Goal: Task Accomplishment & Management: Use online tool/utility

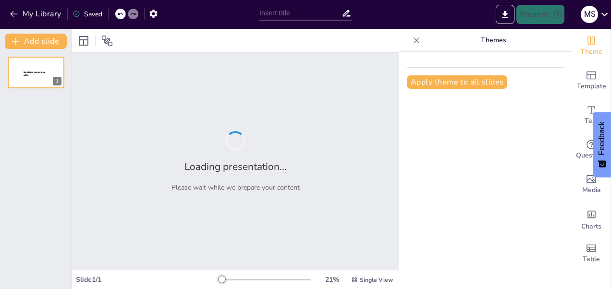
type input "PLAN FOR DISSERTATION A STUDY OF SERUM ALBUMIN, SERUM CALCIUM AND URIC ACID LEVE"
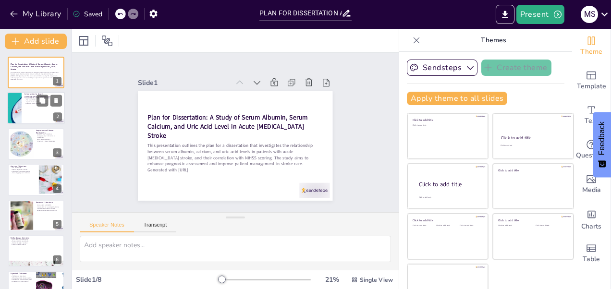
click at [27, 101] on p "The role of NIHSS" at bounding box center [42, 100] width 37 height 2
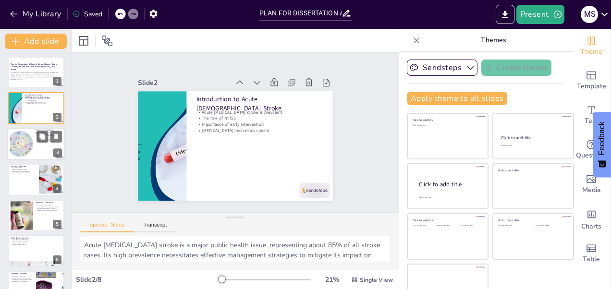
click at [33, 139] on div at bounding box center [21, 143] width 30 height 29
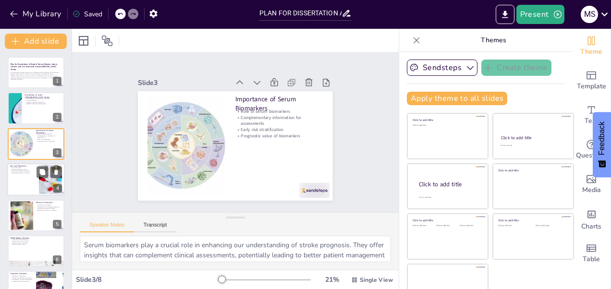
click at [32, 184] on div at bounding box center [36, 179] width 58 height 33
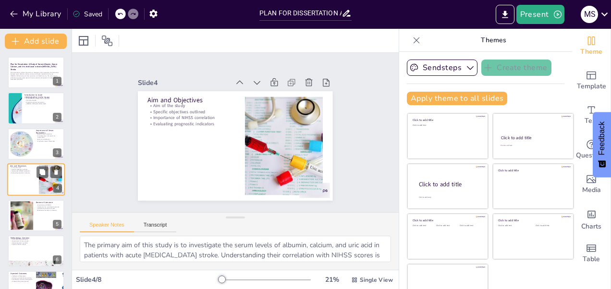
scroll to position [11, 0]
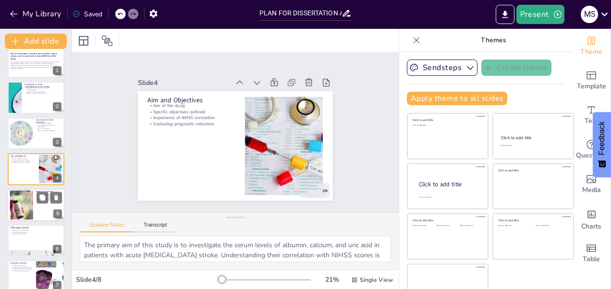
click at [35, 213] on div at bounding box center [36, 205] width 58 height 33
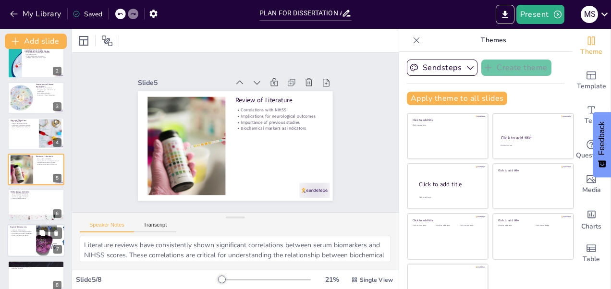
click at [21, 242] on div at bounding box center [36, 241] width 58 height 33
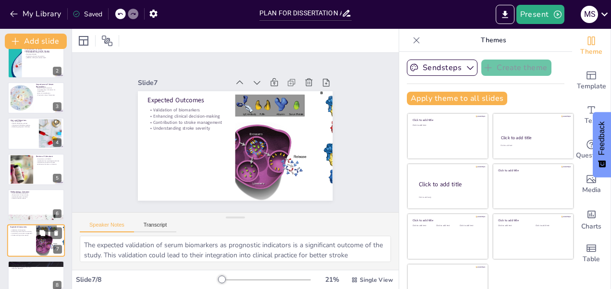
scroll to position [57, 0]
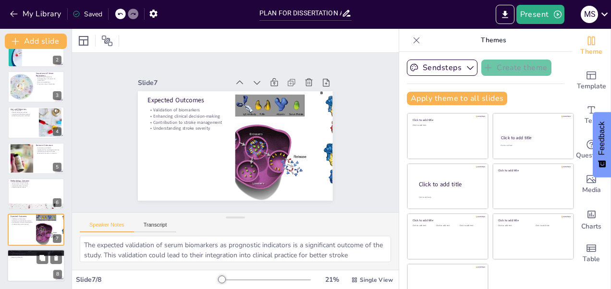
click at [26, 264] on div at bounding box center [36, 265] width 58 height 33
type textarea "The dissertation aims to contribute significantly to the body of research on se…"
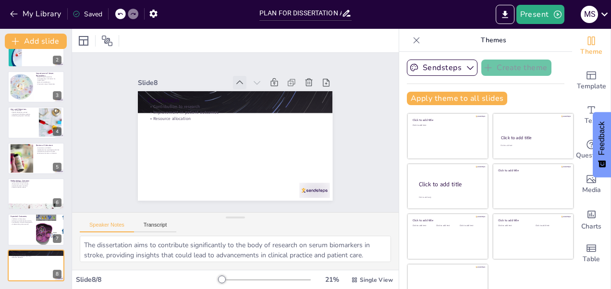
click at [249, 80] on icon at bounding box center [255, 86] width 12 height 12
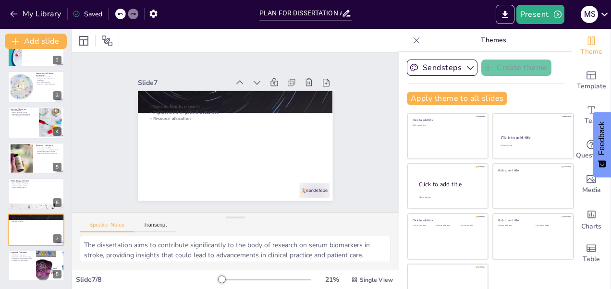
click at [265, 91] on icon at bounding box center [271, 97] width 13 height 13
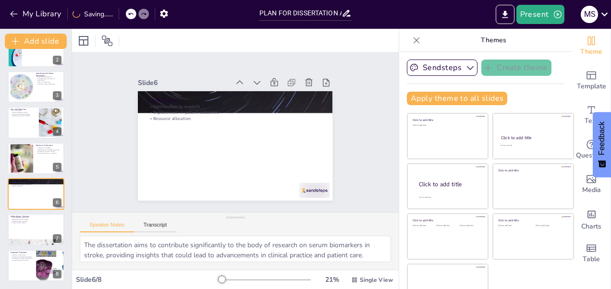
click at [265, 91] on icon at bounding box center [271, 97] width 13 height 13
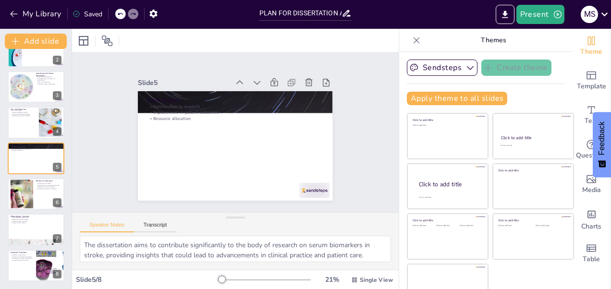
click at [244, 79] on icon at bounding box center [250, 85] width 12 height 12
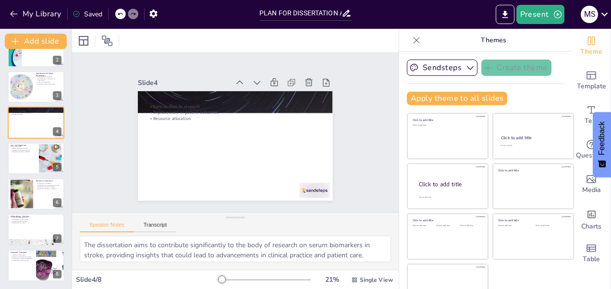
click at [244, 79] on icon at bounding box center [250, 85] width 12 height 12
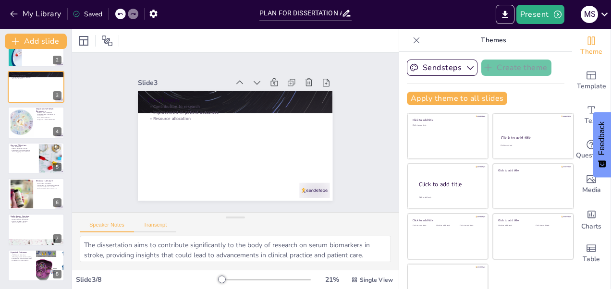
click at [160, 229] on button "Transcript" at bounding box center [155, 227] width 43 height 11
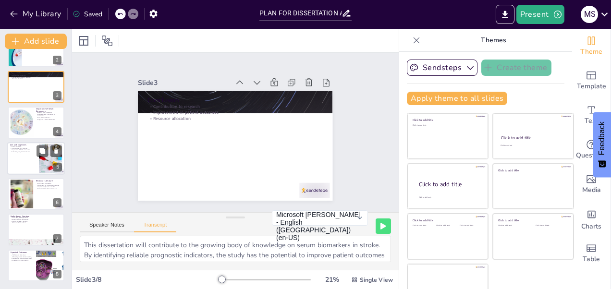
click at [20, 160] on div at bounding box center [36, 158] width 58 height 33
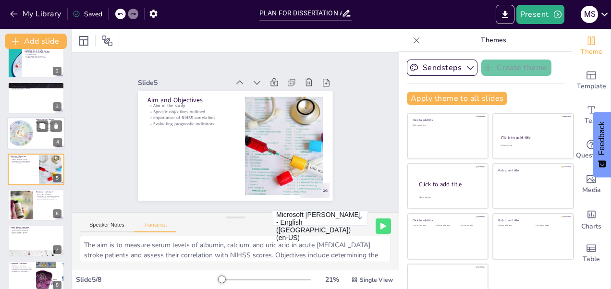
click at [18, 119] on div at bounding box center [21, 133] width 30 height 29
type textarea "Serum biomarkers such as albumin, calcium, and uric acid have gained attention …"
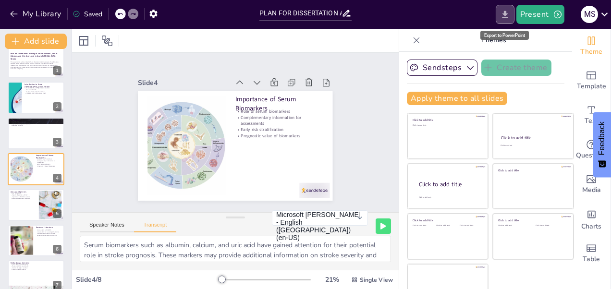
click at [503, 15] on icon "Export to PowerPoint" at bounding box center [505, 15] width 10 height 10
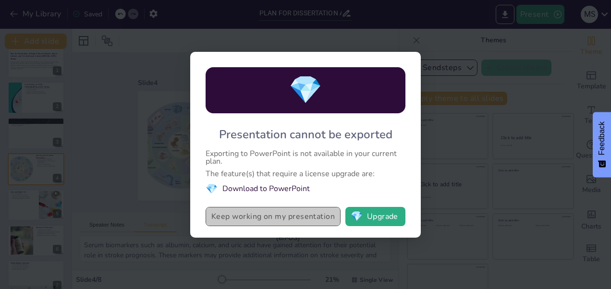
click at [274, 217] on button "Keep working on my presentation" at bounding box center [272, 216] width 135 height 19
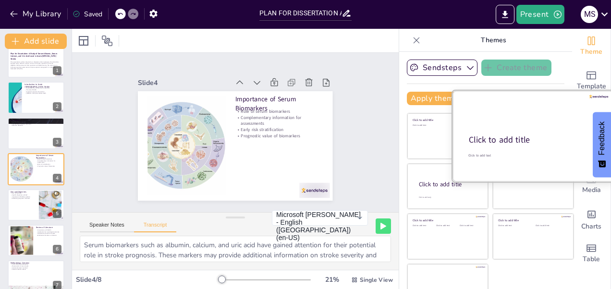
click at [518, 153] on div "Click to add text" at bounding box center [532, 155] width 128 height 4
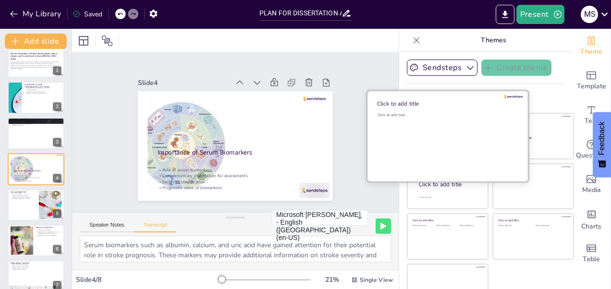
click at [429, 141] on div "Click to add text" at bounding box center [445, 142] width 137 height 60
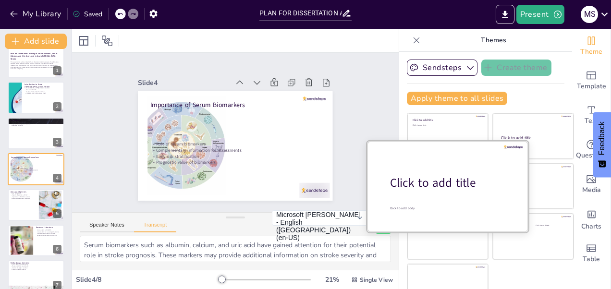
click at [431, 186] on div "Click to add title" at bounding box center [451, 183] width 122 height 16
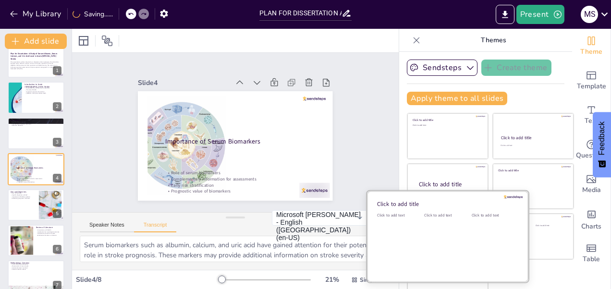
click at [428, 232] on div "Click to add text" at bounding box center [445, 243] width 43 height 60
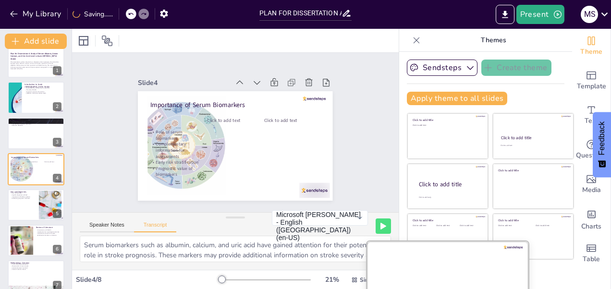
click at [454, 275] on div at bounding box center [447, 286] width 161 height 91
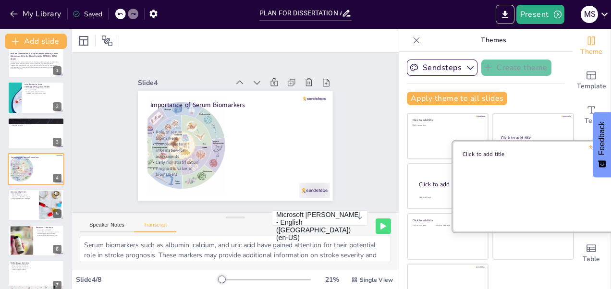
click at [508, 187] on div at bounding box center [532, 186] width 161 height 91
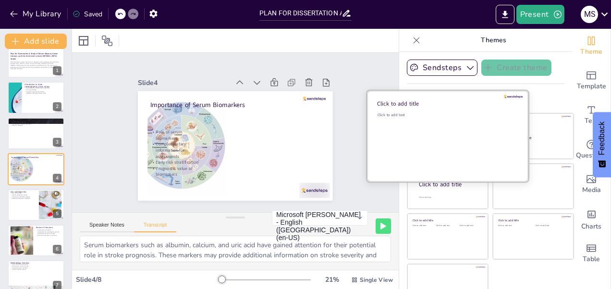
click at [417, 135] on div "Click to add text" at bounding box center [445, 142] width 137 height 60
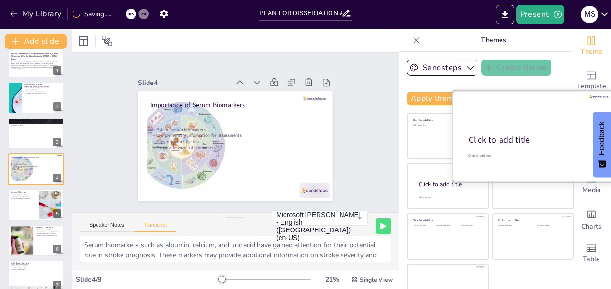
click at [531, 143] on div "Click to add title" at bounding box center [532, 140] width 127 height 12
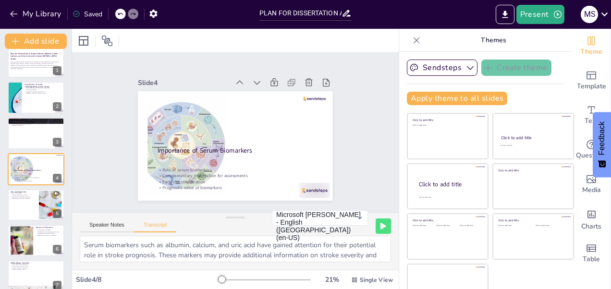
scroll to position [19, 0]
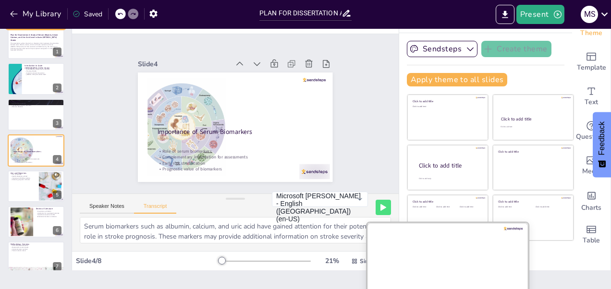
click at [466, 264] on div at bounding box center [447, 267] width 161 height 91
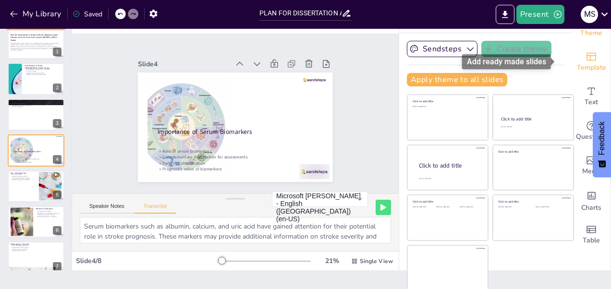
click at [572, 52] on div "Template" at bounding box center [591, 62] width 38 height 35
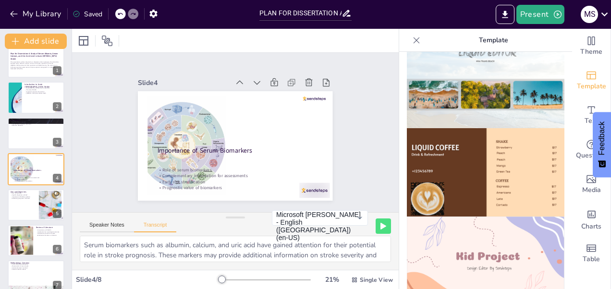
scroll to position [564, 0]
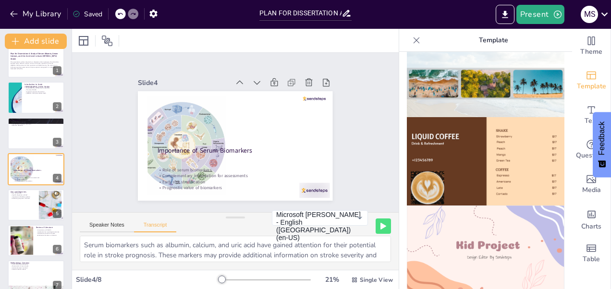
click at [481, 149] on img at bounding box center [485, 161] width 157 height 89
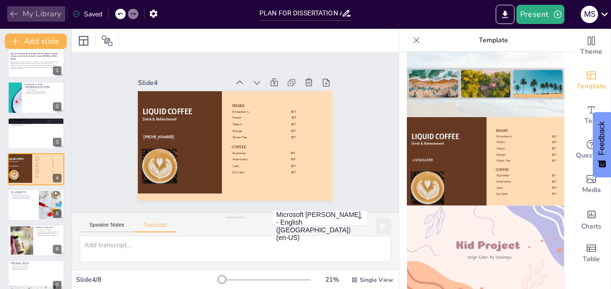
click at [15, 11] on icon "button" at bounding box center [14, 14] width 10 height 10
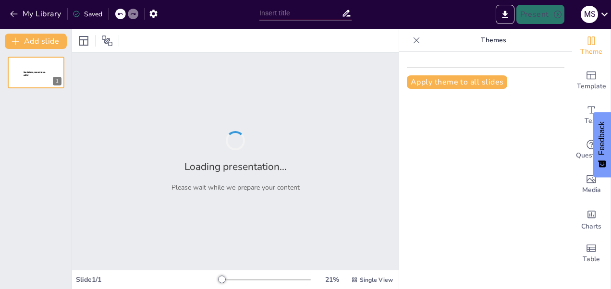
type input "PLAN FOR DISSERTATION A STUDY OF SERUM ALBUMIN, SERUM CALCIUM AND URIC ACID LEVE"
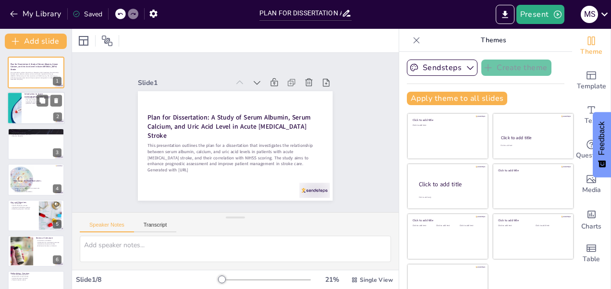
click at [38, 109] on div at bounding box center [36, 108] width 58 height 33
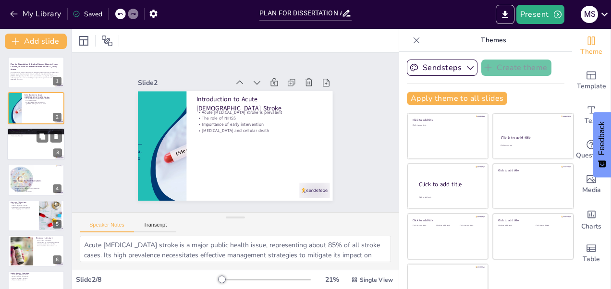
click at [37, 151] on div at bounding box center [36, 144] width 58 height 33
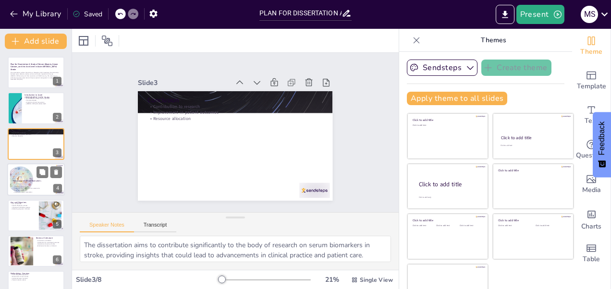
click at [41, 185] on div at bounding box center [36, 179] width 58 height 33
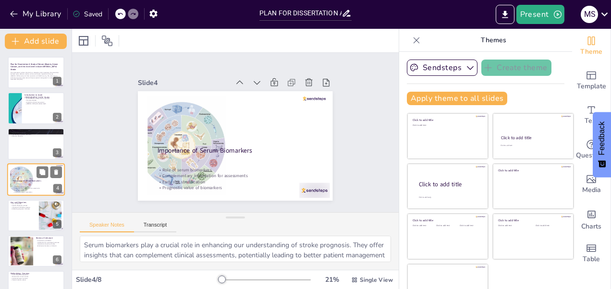
scroll to position [11, 0]
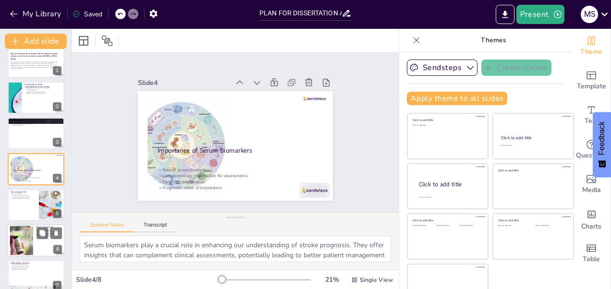
click at [42, 243] on div at bounding box center [36, 240] width 58 height 33
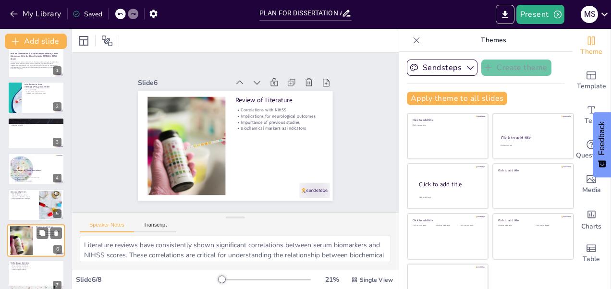
scroll to position [57, 0]
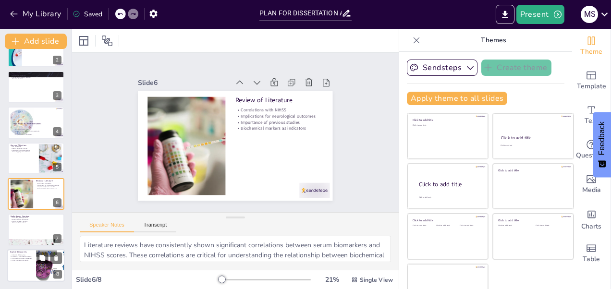
click at [17, 267] on div at bounding box center [36, 265] width 58 height 33
type textarea "The expected validation of serum biomarkers as prognostic indicators is a signi…"
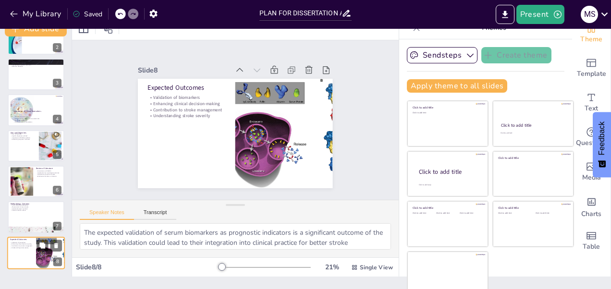
scroll to position [19, 0]
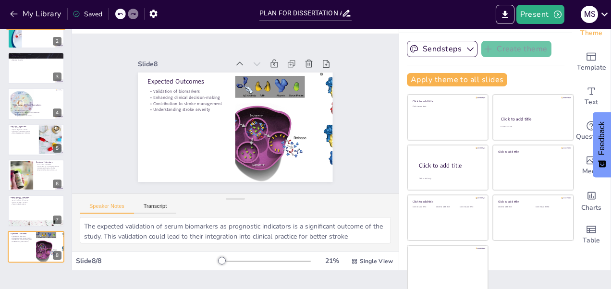
click at [515, 278] on div "Click to add title Click to add text Click to add title Click to add text Click…" at bounding box center [490, 192] width 167 height 197
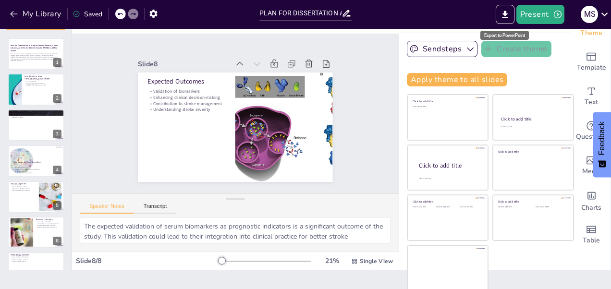
drag, startPoint x: 510, startPoint y: 12, endPoint x: 436, endPoint y: 12, distance: 73.9
click at [436, 12] on div "Present m s" at bounding box center [483, 14] width 254 height 19
click at [502, 10] on icon "Export to PowerPoint" at bounding box center [505, 15] width 10 height 10
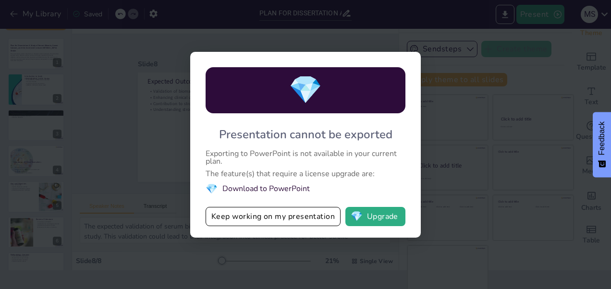
click at [272, 187] on li "💎 Download to PowerPoint" at bounding box center [305, 188] width 200 height 13
click at [504, 147] on div "💎 Presentation cannot be exported Exporting to PowerPoint is not available in y…" at bounding box center [305, 144] width 611 height 289
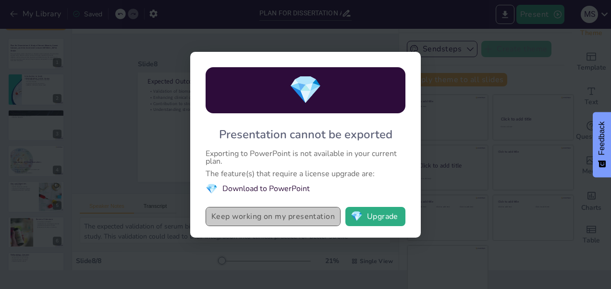
click at [325, 222] on button "Keep working on my presentation" at bounding box center [272, 216] width 135 height 19
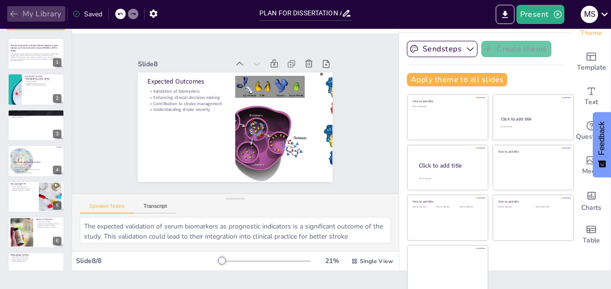
click at [14, 17] on icon "button" at bounding box center [14, 14] width 10 height 10
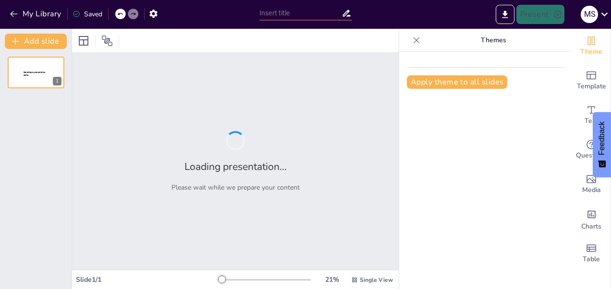
type input "New Sendsteps"
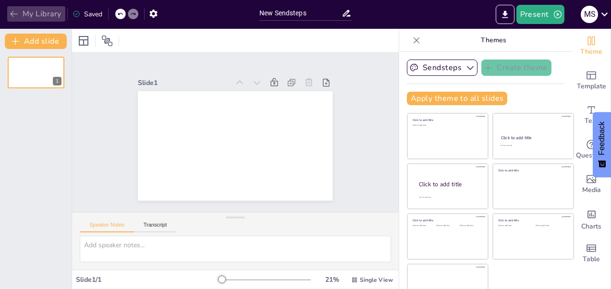
click at [14, 15] on icon "button" at bounding box center [14, 14] width 10 height 10
